Goal: Task Accomplishment & Management: Use online tool/utility

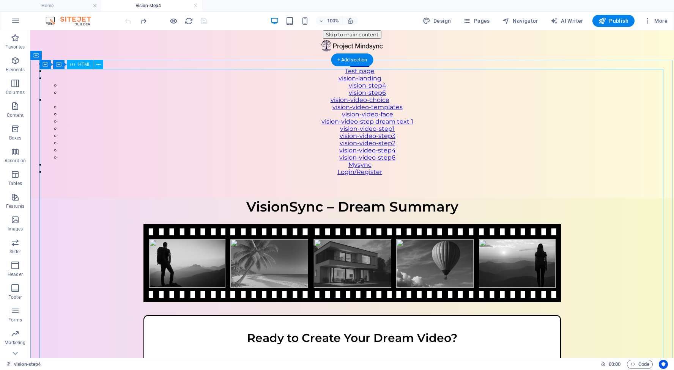
click at [280, 198] on div "VisionSync – Step 4 VisionSync – Dream Summary Ready to Create Your Dream Video…" at bounding box center [351, 323] width 643 height 251
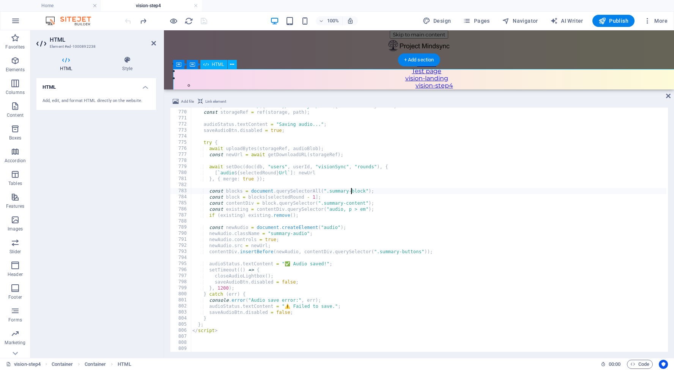
scroll to position [4665, 0]
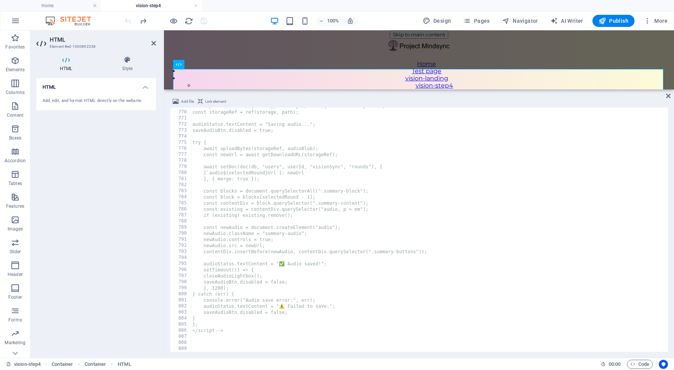
click at [243, 303] on div "const path = `users/${userId}/visionSync/audio${selectedRound}.webm`; const sto…" at bounding box center [542, 230] width 702 height 255
type textarea "console.error("Audio save error:", err);"
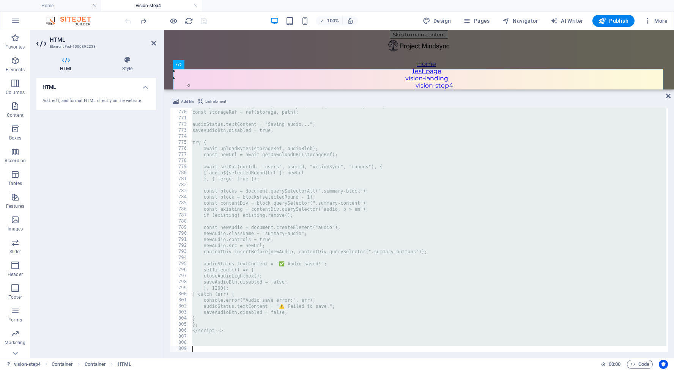
click at [237, 304] on div "const path = `users/${userId}/visionSync/audio${selectedRound}.webm`; const sto…" at bounding box center [542, 230] width 702 height 255
type textarea "audioStatus.textContent = "⚠️ Failed to save.";"
click at [252, 308] on div "const path = `users/${userId}/visionSync/audio${selectedRound}.webm`; const sto…" at bounding box center [542, 230] width 702 height 255
type textarea "audioStatus.textContent = "⚠️ Failed to save.";"
click at [258, 149] on div "const path = `users/${userId}/visionSync/audio${selectedRound}.webm`; const sto…" at bounding box center [542, 230] width 702 height 255
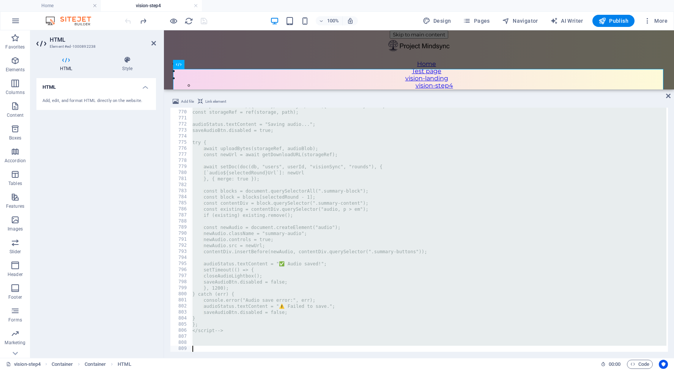
type textarea "await uploadBytes(storageRef, audioBlob);"
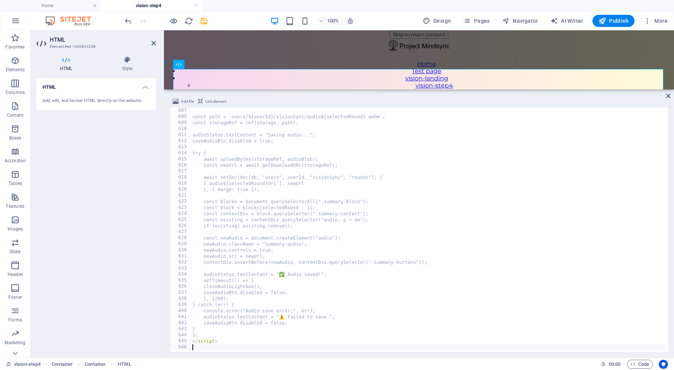
scroll to position [3677, 0]
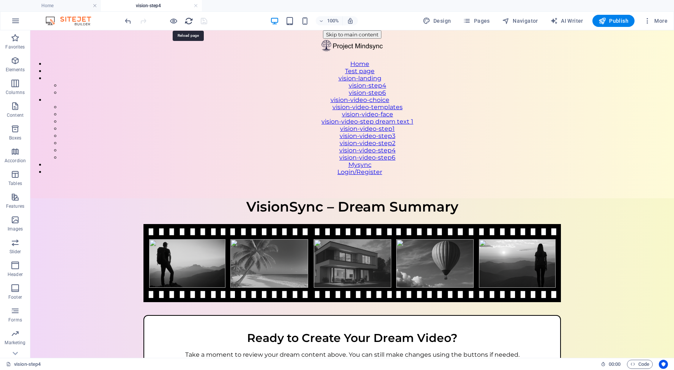
click at [190, 23] on icon "reload" at bounding box center [188, 21] width 9 height 9
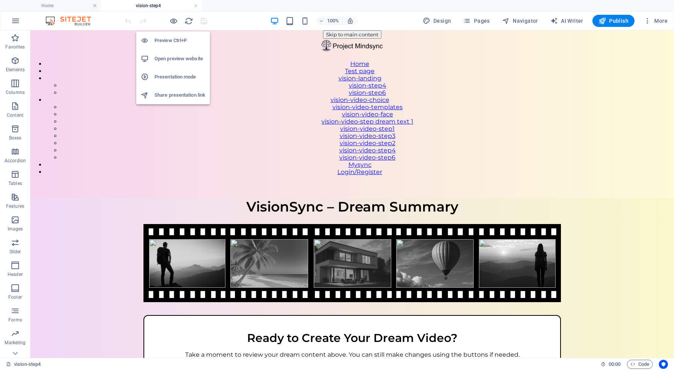
click at [175, 60] on h6 "Open preview website" at bounding box center [179, 58] width 51 height 9
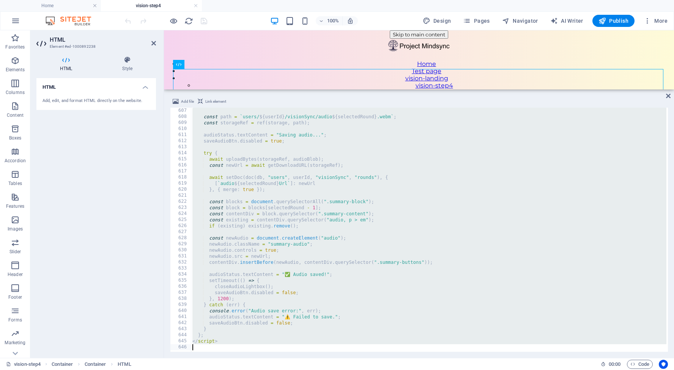
drag, startPoint x: 190, startPoint y: 110, endPoint x: 266, endPoint y: 373, distance: 273.7
click at [266, 370] on html "[DOMAIN_NAME] Home vision-step4 Favorites Elements Columns Content Boxes Accord…" at bounding box center [337, 185] width 674 height 370
type textarea "</script>"
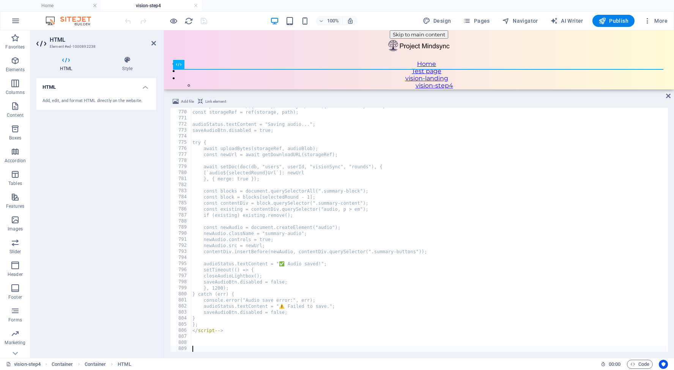
scroll to position [4665, 0]
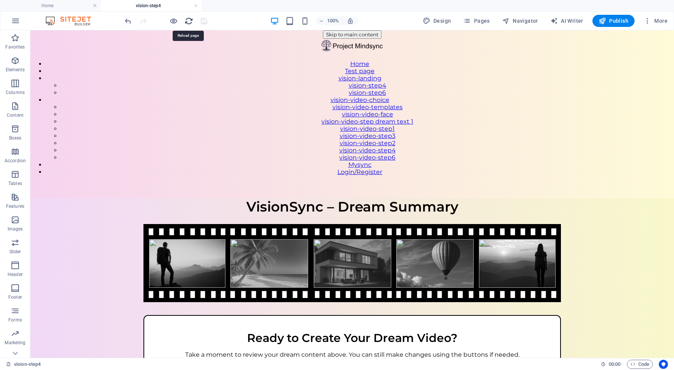
click at [190, 21] on icon "reload" at bounding box center [188, 21] width 9 height 9
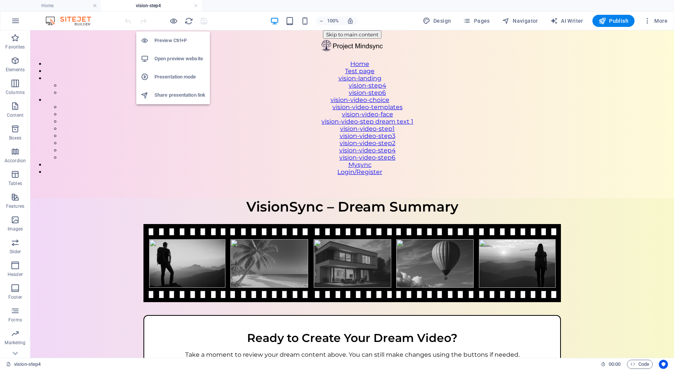
click at [179, 56] on h6 "Open preview website" at bounding box center [179, 58] width 51 height 9
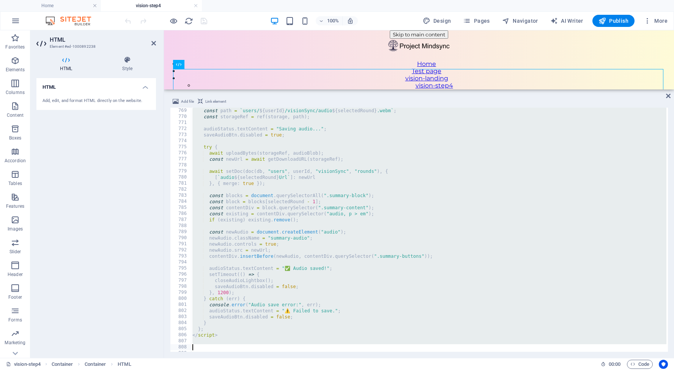
scroll to position [4666, 0]
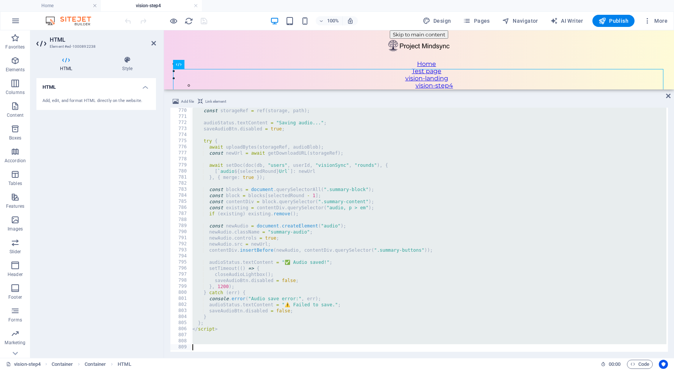
drag, startPoint x: 190, startPoint y: 111, endPoint x: 254, endPoint y: 373, distance: 269.9
click at [254, 370] on html "[DOMAIN_NAME] Home vision-step4 Favorites Elements Columns Content Boxes Accord…" at bounding box center [337, 185] width 674 height 370
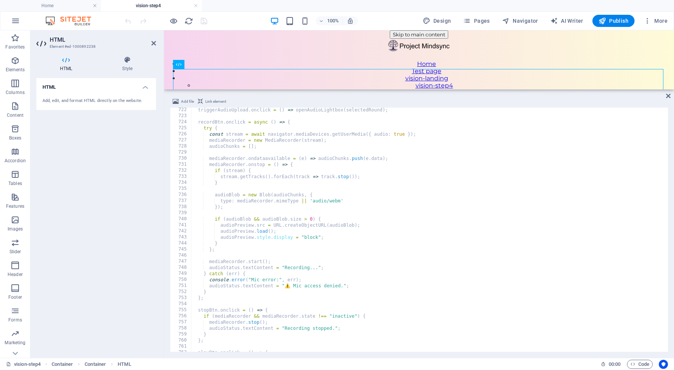
scroll to position [4373, 0]
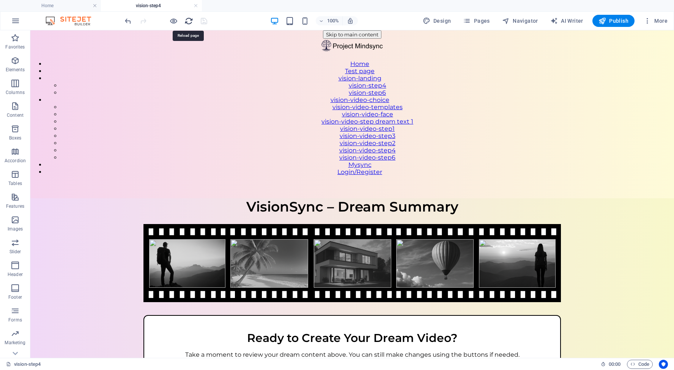
click at [189, 18] on icon "reload" at bounding box center [188, 21] width 9 height 9
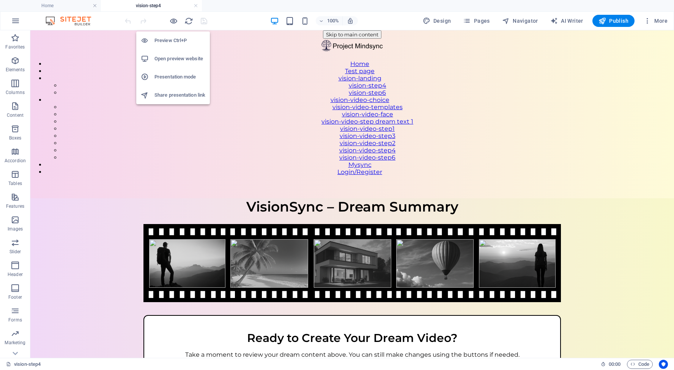
click at [177, 56] on h6 "Open preview website" at bounding box center [179, 58] width 51 height 9
